Goal: Task Accomplishment & Management: Use online tool/utility

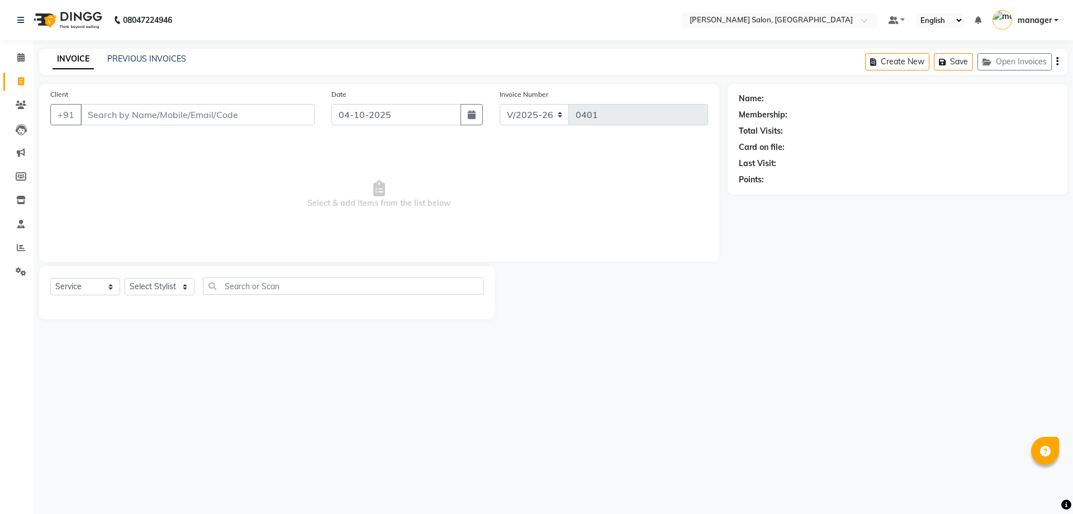
select select "7119"
select select "service"
click at [148, 60] on link "PREVIOUS INVOICES" at bounding box center [146, 59] width 79 height 10
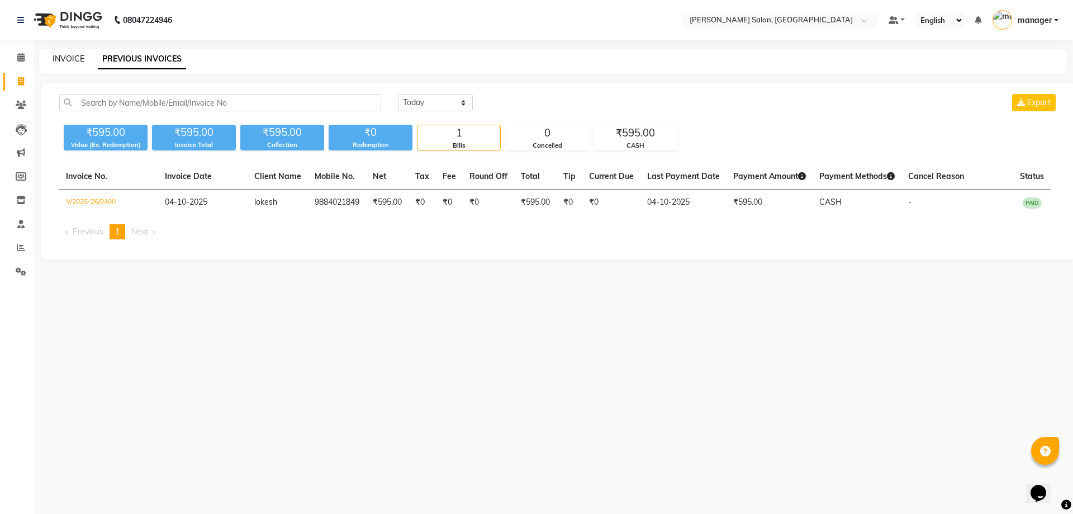
click at [68, 55] on link "INVOICE" at bounding box center [69, 59] width 32 height 10
select select "service"
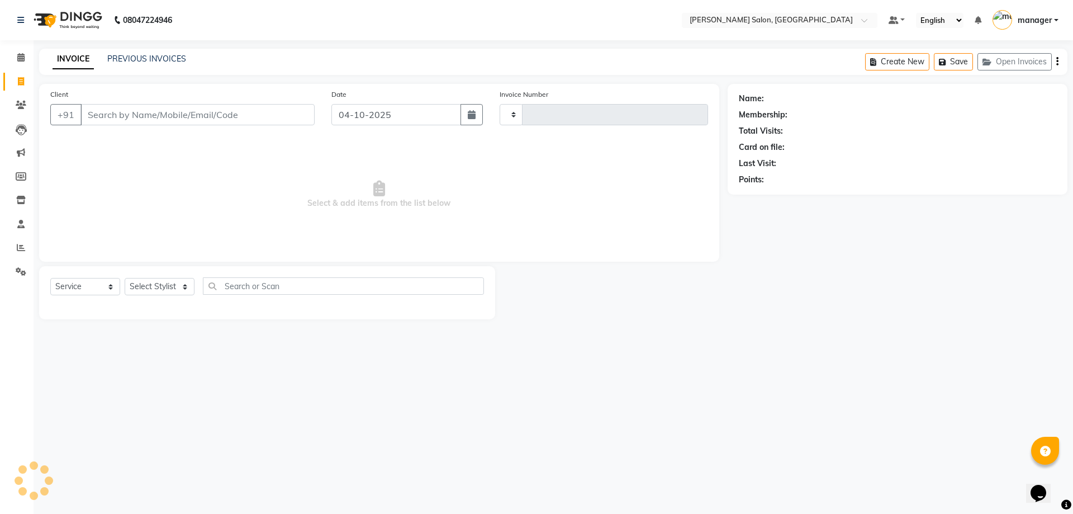
type input "0401"
select select "7119"
